Goal: Task Accomplishment & Management: Manage account settings

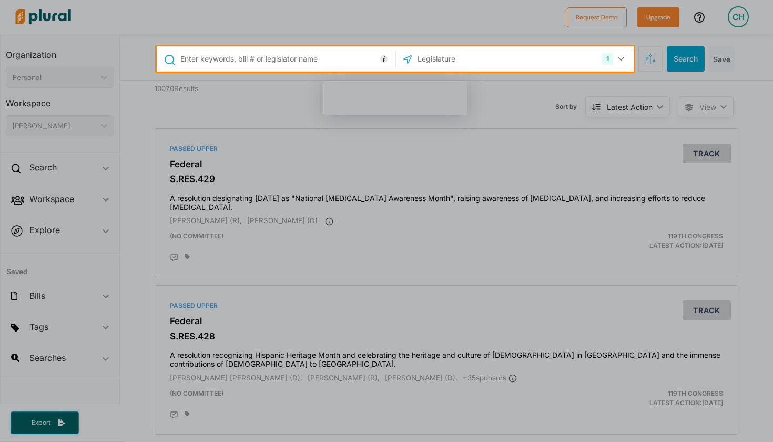
click at [279, 126] on div at bounding box center [386, 256] width 773 height 370
click at [55, 187] on div at bounding box center [386, 256] width 773 height 370
click at [68, 243] on div at bounding box center [386, 256] width 773 height 370
click at [117, 354] on div at bounding box center [386, 256] width 773 height 370
click at [98, 271] on div at bounding box center [386, 256] width 773 height 370
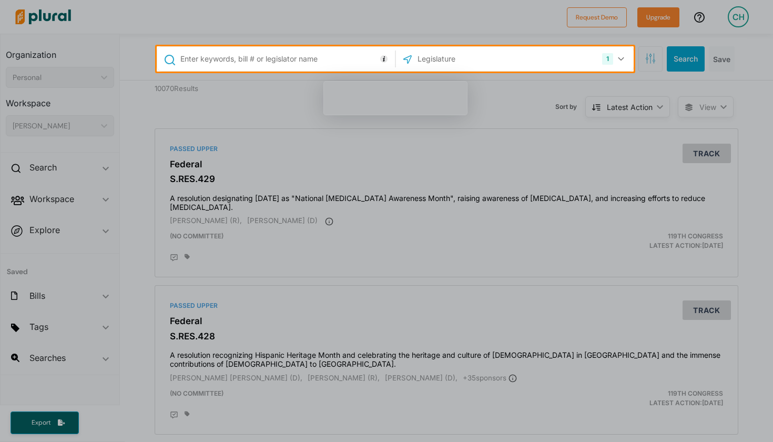
click at [493, 93] on div at bounding box center [386, 256] width 773 height 370
click at [690, 9] on div at bounding box center [386, 23] width 773 height 46
click at [678, 57] on div at bounding box center [702, 58] width 139 height 25
click at [691, 46] on div at bounding box center [386, 23] width 773 height 46
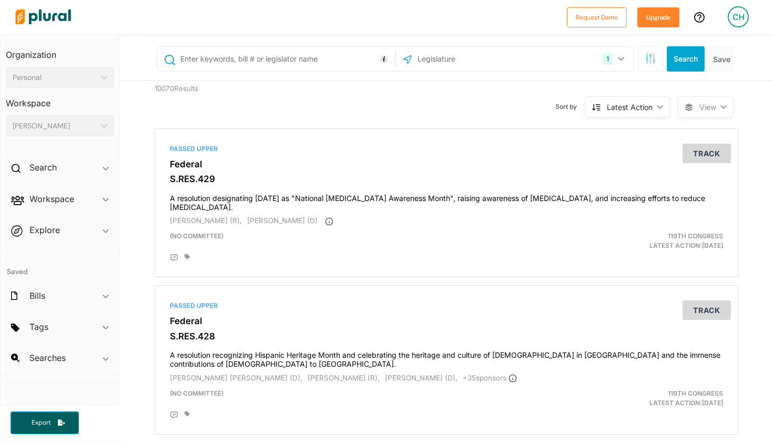
click at [734, 18] on div "CH" at bounding box center [738, 16] width 21 height 21
click at [716, 37] on link "Account Settings" at bounding box center [710, 47] width 92 height 26
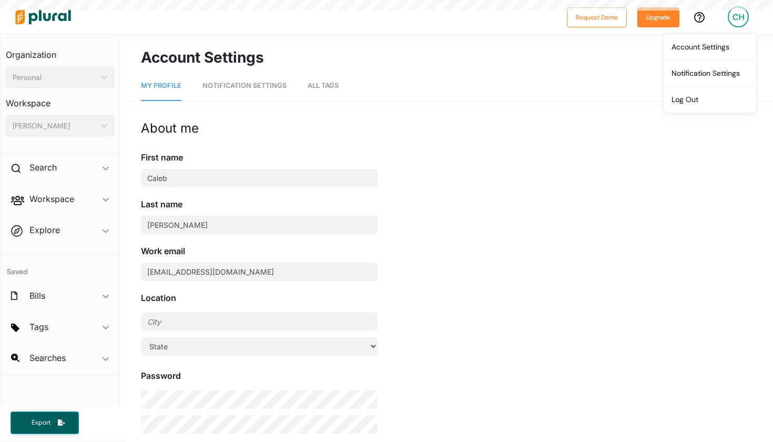
click at [716, 38] on link "Account Settings" at bounding box center [710, 47] width 92 height 26
click at [714, 44] on link "Account Settings" at bounding box center [710, 47] width 92 height 26
click at [327, 77] on link "All Tags" at bounding box center [323, 86] width 31 height 30
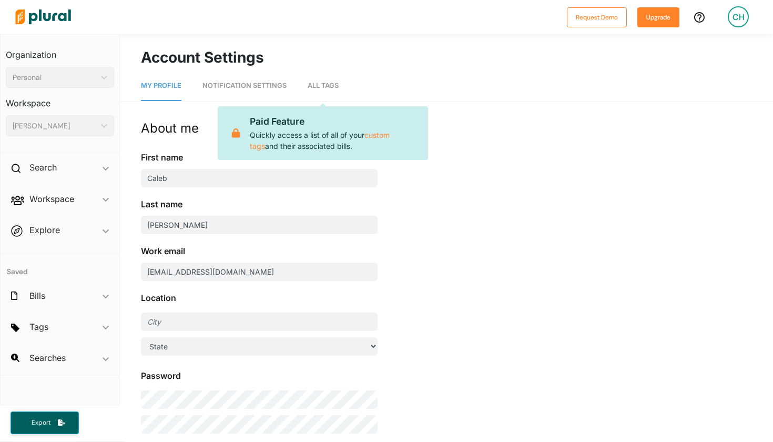
click at [262, 86] on span "Notification Settings" at bounding box center [244, 85] width 84 height 8
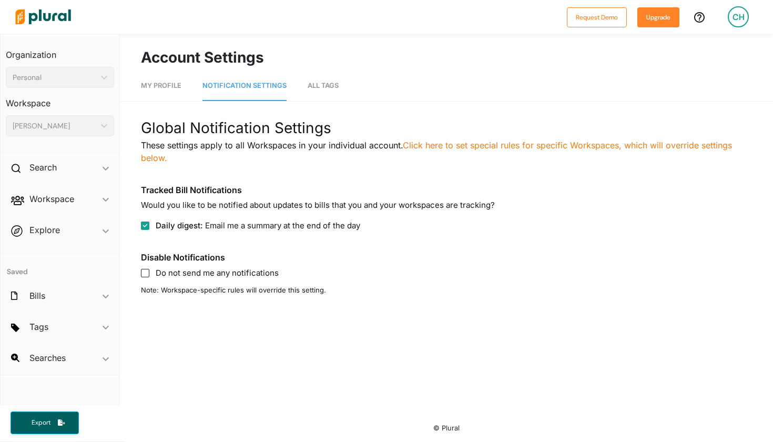
click at [309, 86] on span "All Tags" at bounding box center [323, 85] width 31 height 8
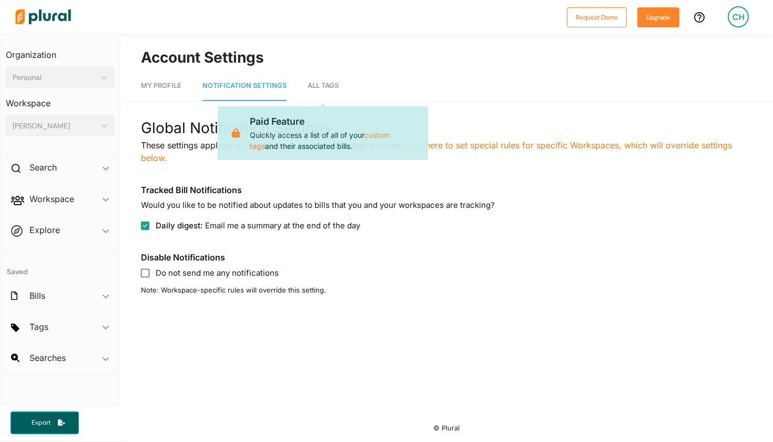
click at [320, 86] on span "All Tags" at bounding box center [323, 85] width 31 height 8
click at [69, 170] on div "Search ic_keyboard_arrow_down" at bounding box center [60, 169] width 119 height 28
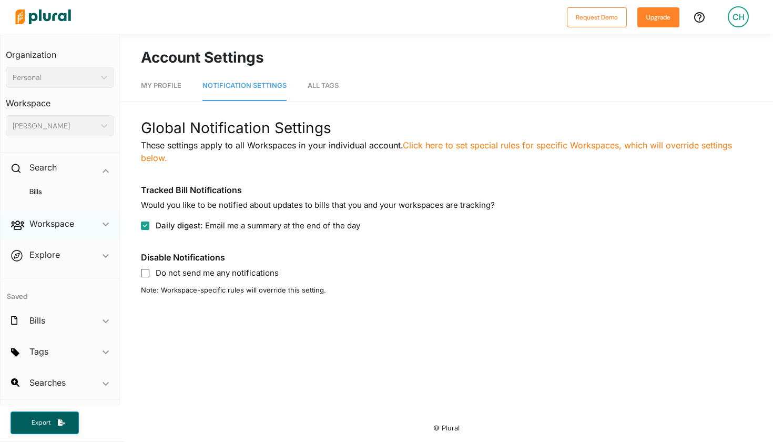
click at [89, 224] on div "Workspace ic_keyboard_arrow_down" at bounding box center [60, 225] width 119 height 28
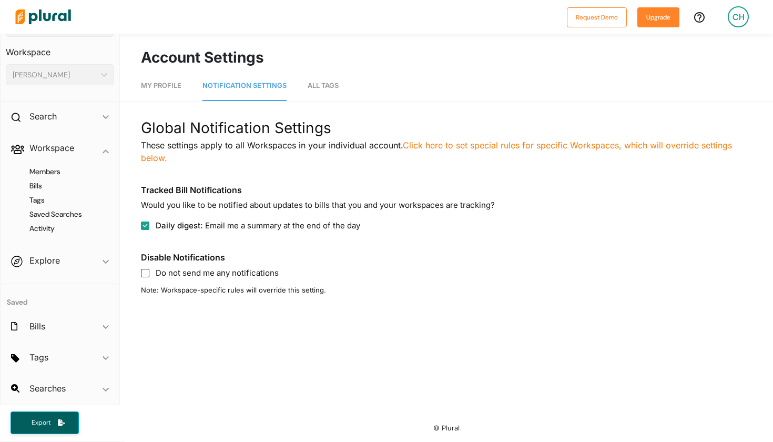
scroll to position [50, 0]
click at [104, 391] on span "Searches ic_keyboard_arrow_down No saved searches" at bounding box center [60, 390] width 119 height 28
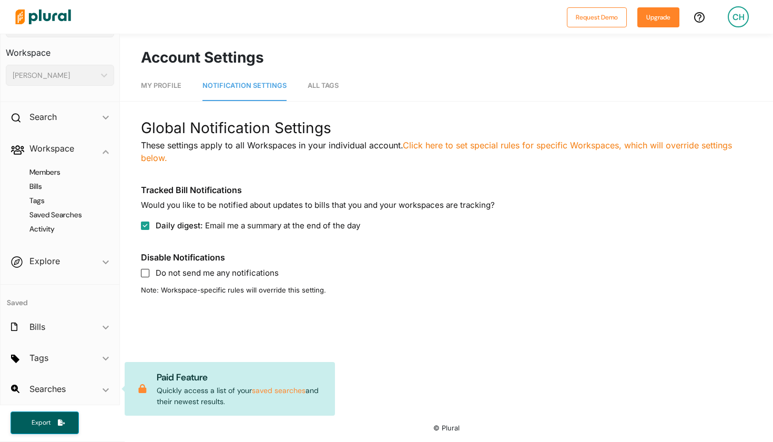
click at [738, 17] on div "CH" at bounding box center [738, 16] width 21 height 21
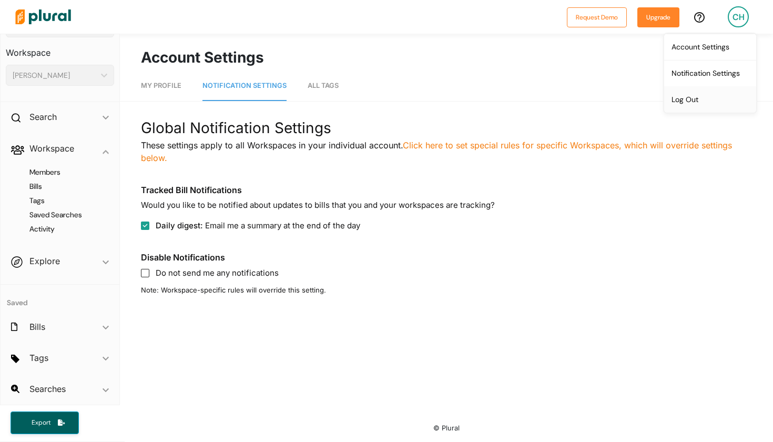
click at [697, 93] on link "Log Out" at bounding box center [710, 99] width 92 height 26
